Goal: Information Seeking & Learning: Learn about a topic

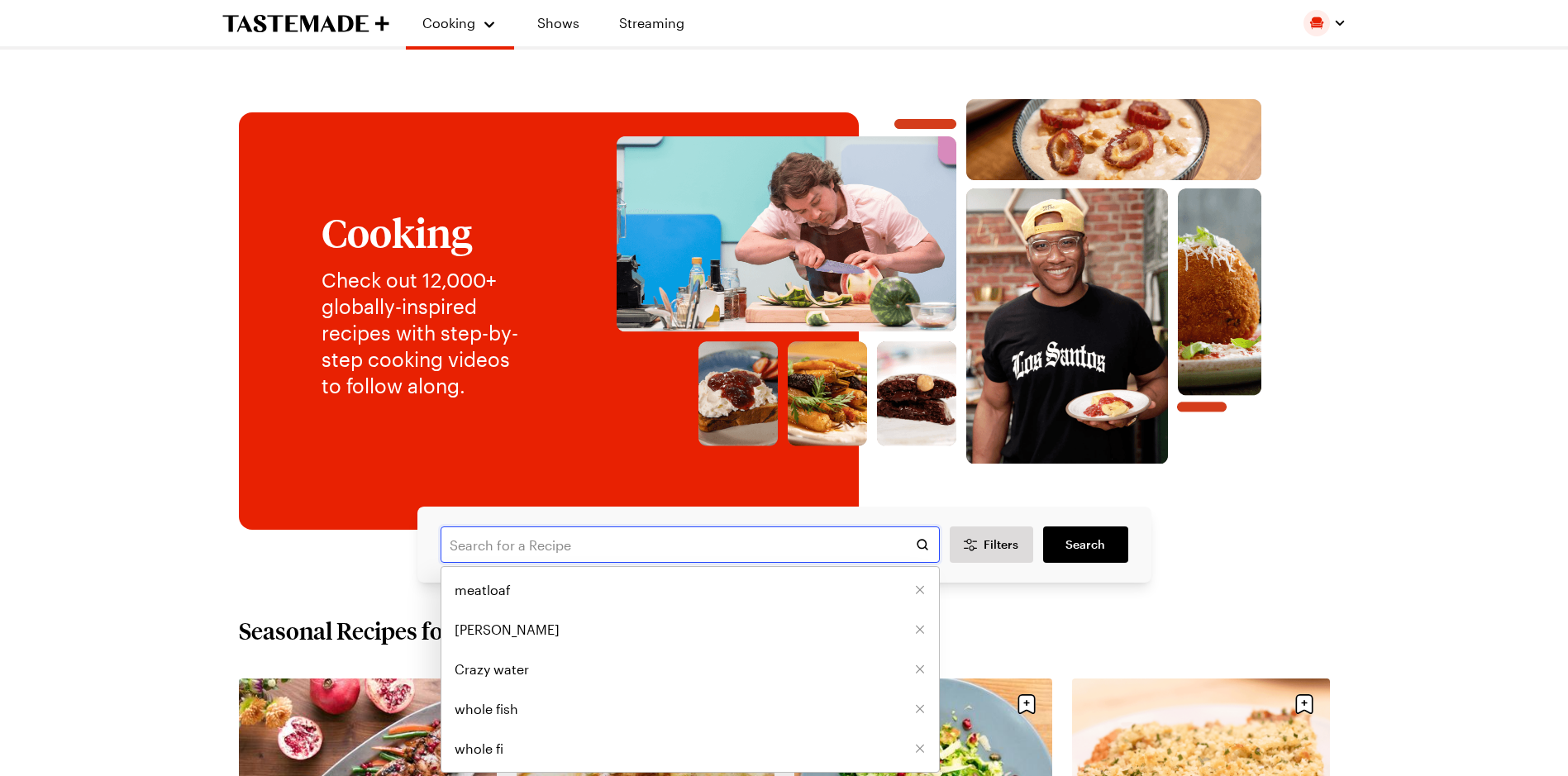
click at [574, 544] on input "text" at bounding box center [690, 544] width 499 height 37
click at [513, 625] on span "[PERSON_NAME]" at bounding box center [507, 630] width 105 height 20
type input "[PERSON_NAME]"
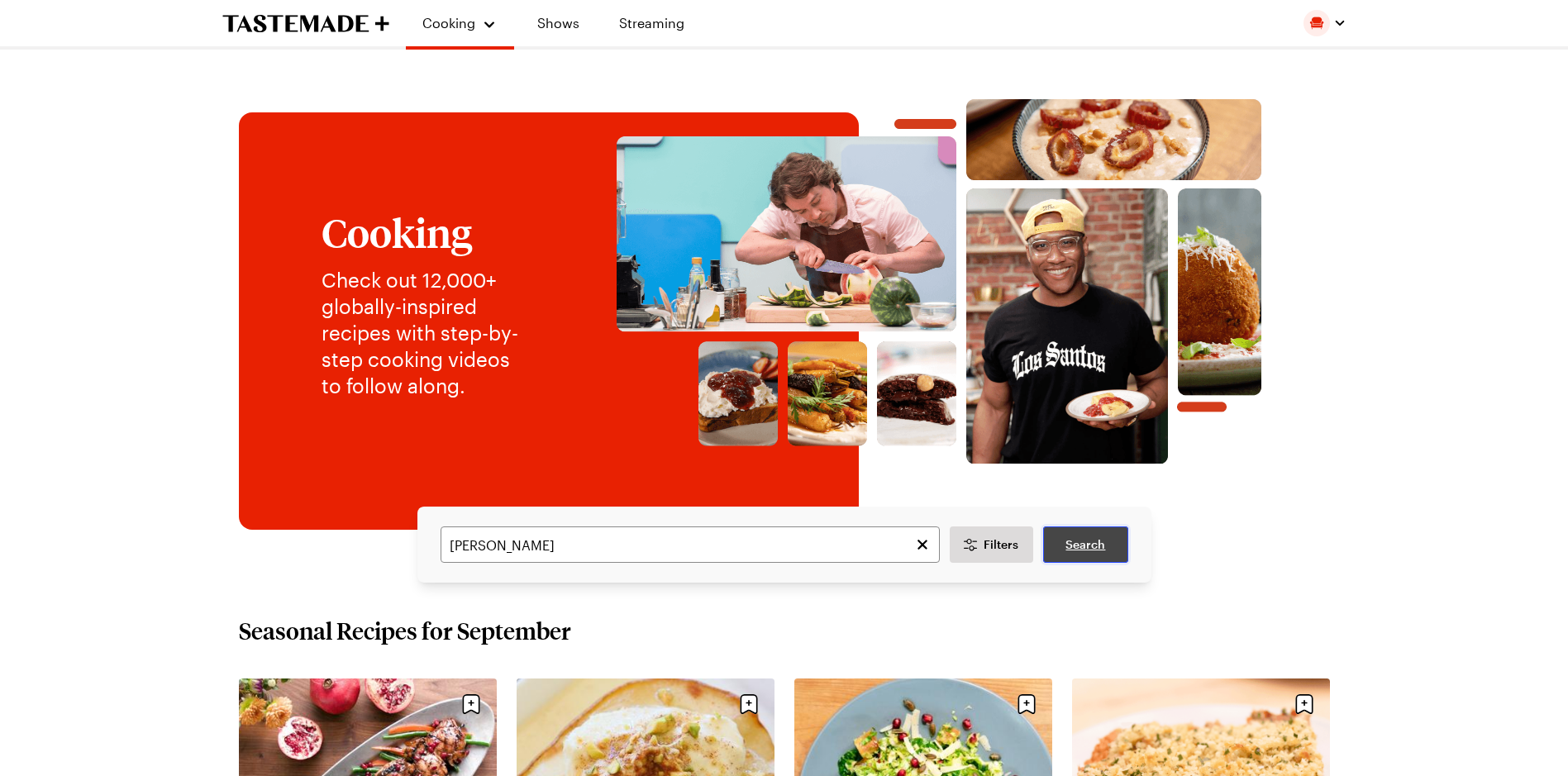
click at [1085, 545] on span "Search" at bounding box center [1085, 544] width 40 height 17
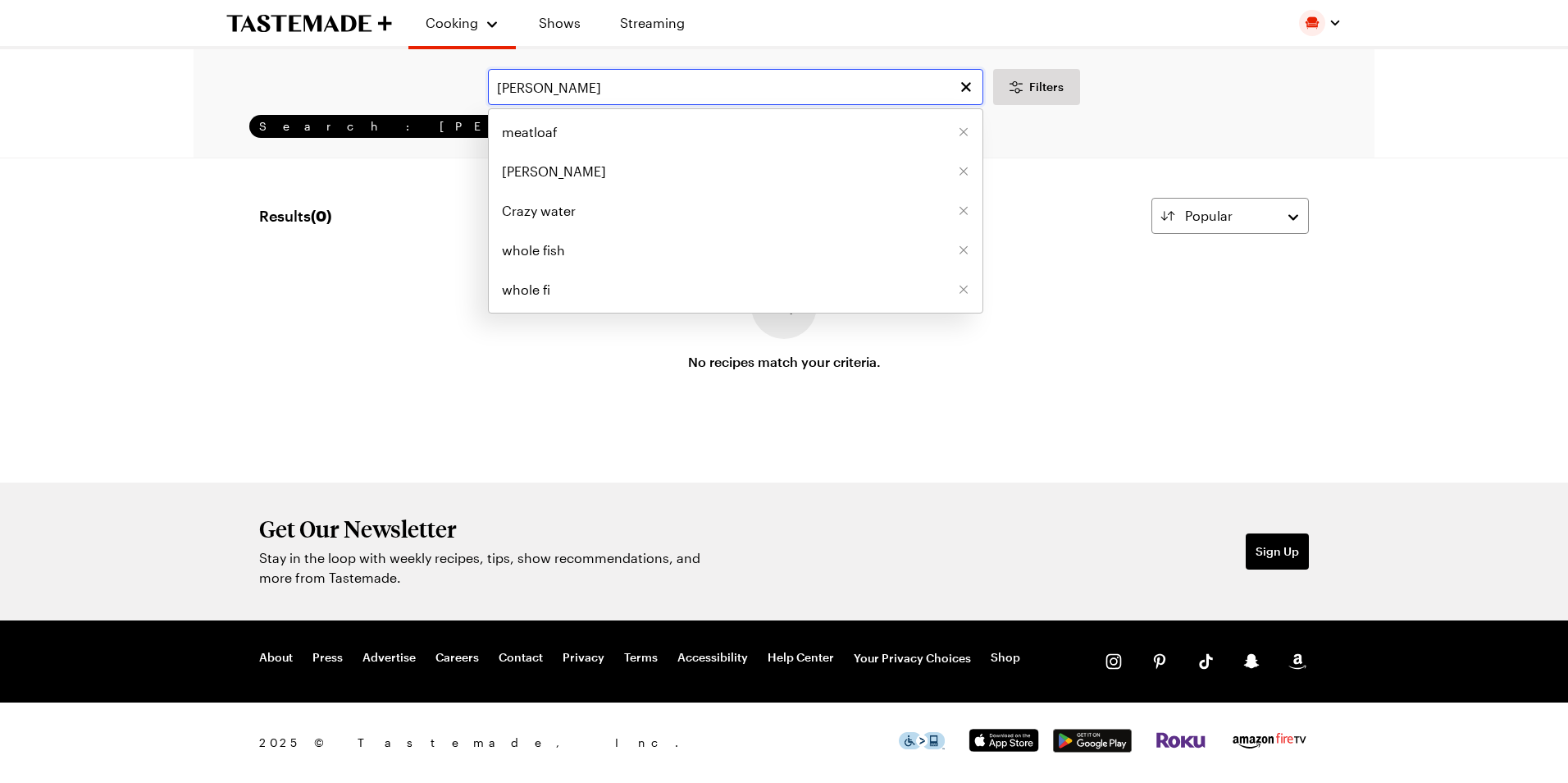
click at [579, 92] on input "[PERSON_NAME]" at bounding box center [735, 87] width 496 height 36
click at [579, 91] on input "[PERSON_NAME]" at bounding box center [735, 87] width 496 height 36
click at [549, 134] on span "meatloaf" at bounding box center [529, 132] width 56 height 20
type input "meatloaf"
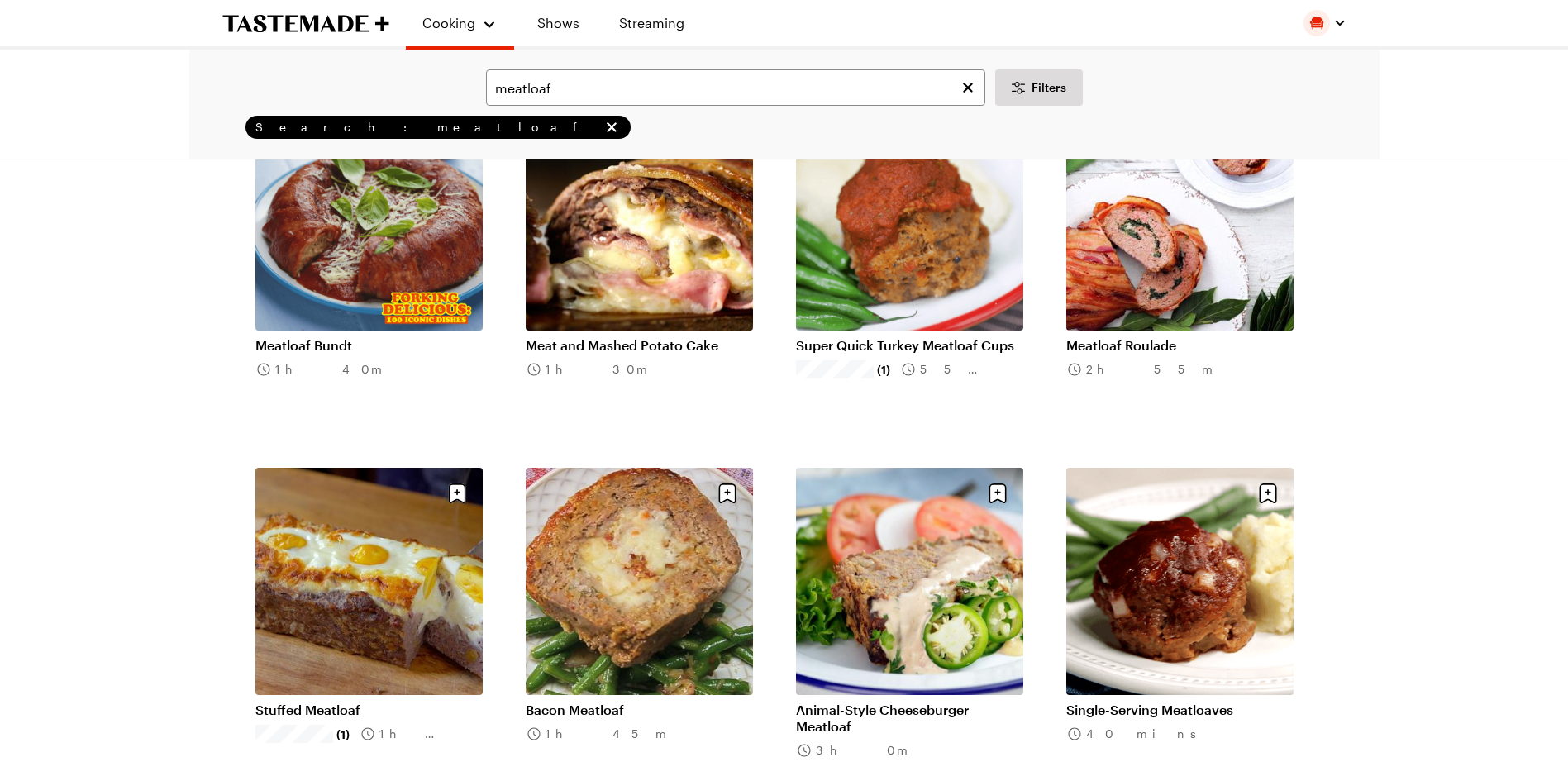
scroll to position [248, 0]
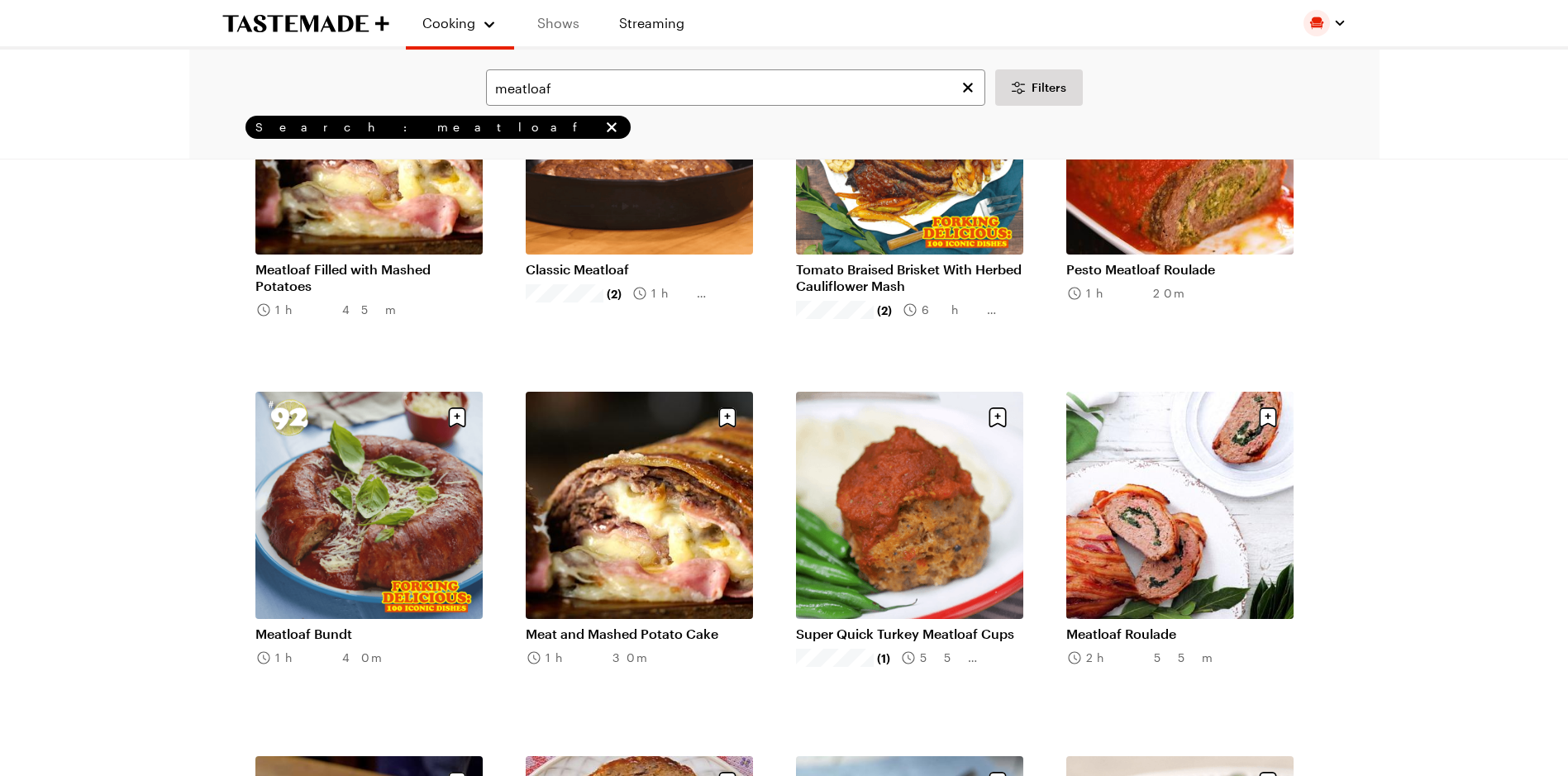
click at [552, 27] on link "Shows" at bounding box center [558, 23] width 75 height 47
